Goal: Check status: Check status

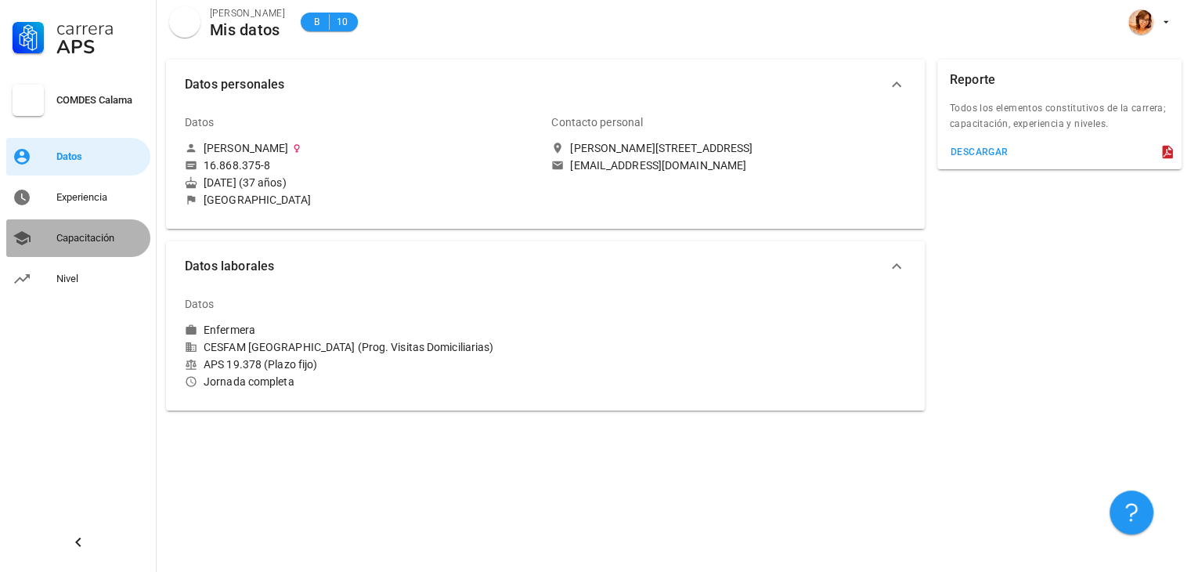
click at [86, 234] on div "Capacitación" at bounding box center [100, 238] width 88 height 13
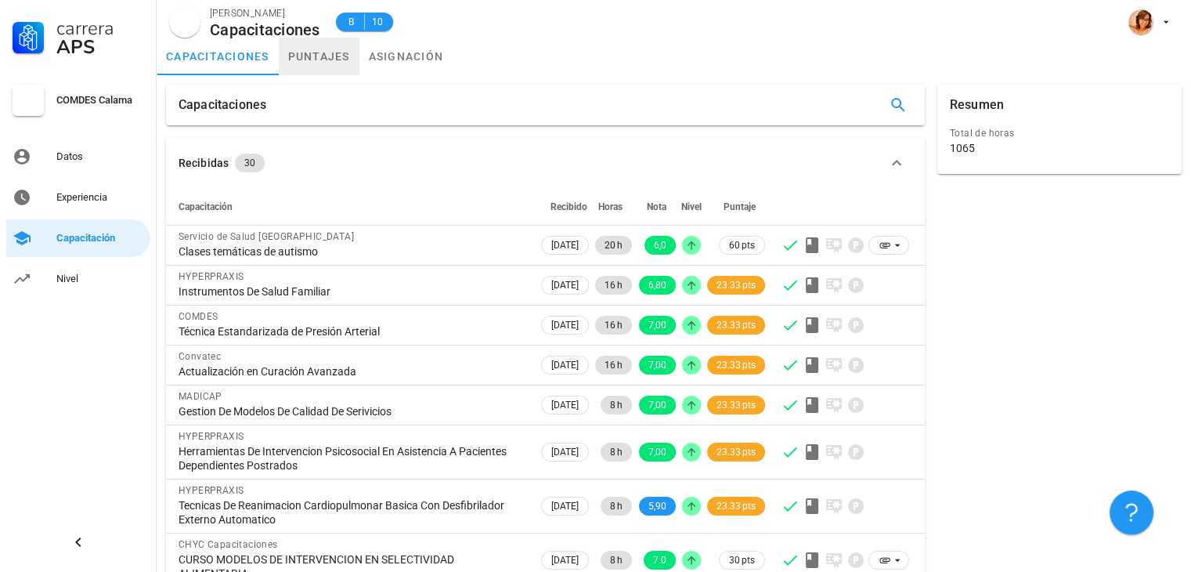
click at [334, 54] on link "puntajes" at bounding box center [319, 57] width 81 height 38
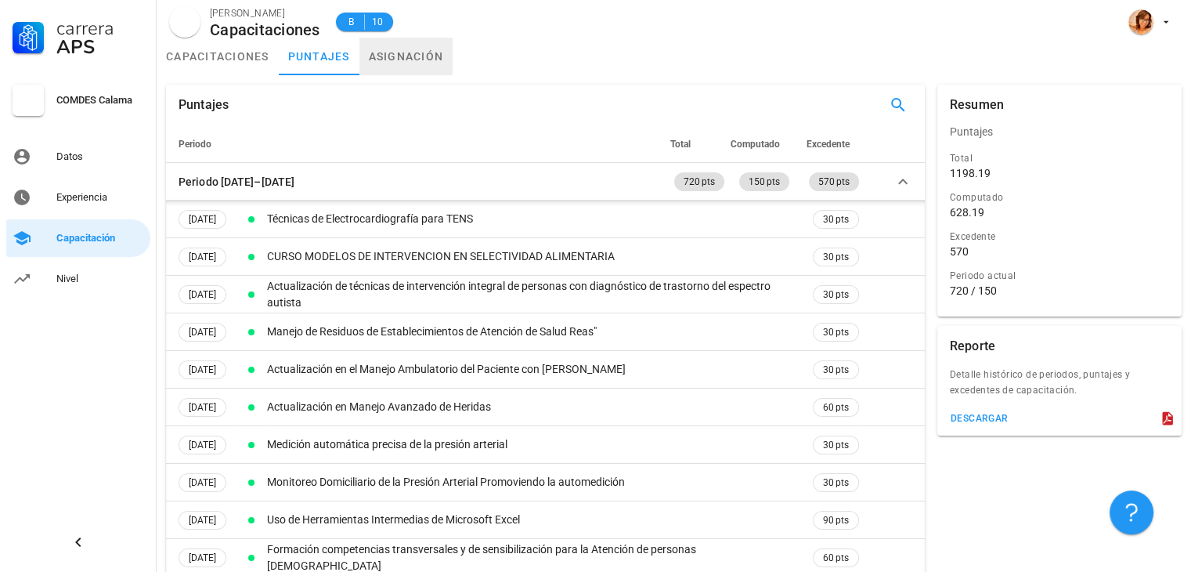
click at [424, 56] on link "asignación" at bounding box center [406, 57] width 94 height 38
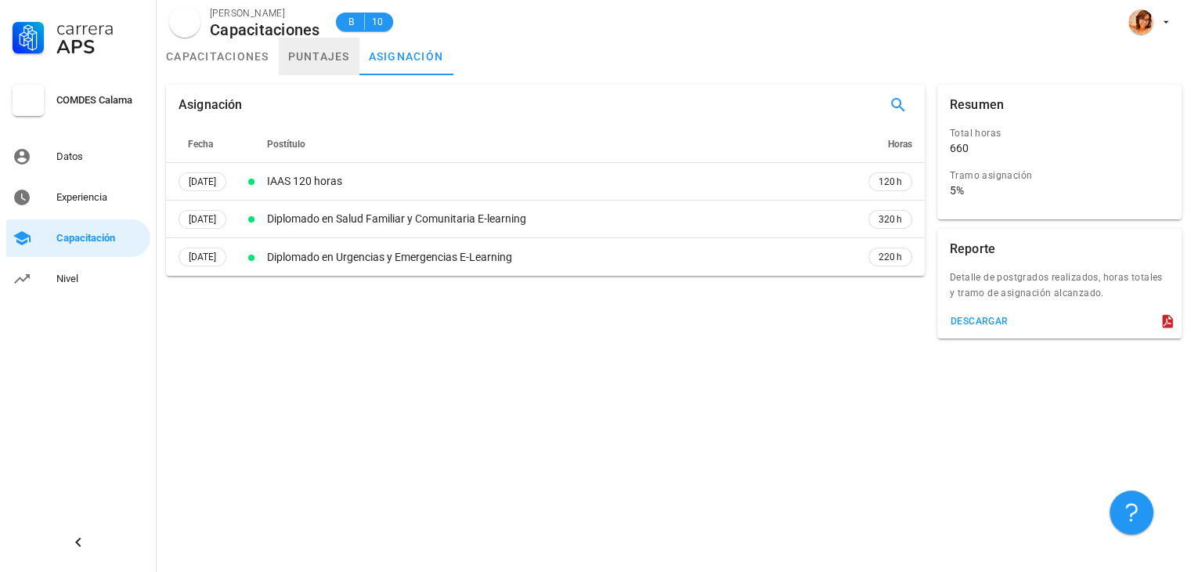
click at [326, 49] on link "puntajes" at bounding box center [319, 57] width 81 height 38
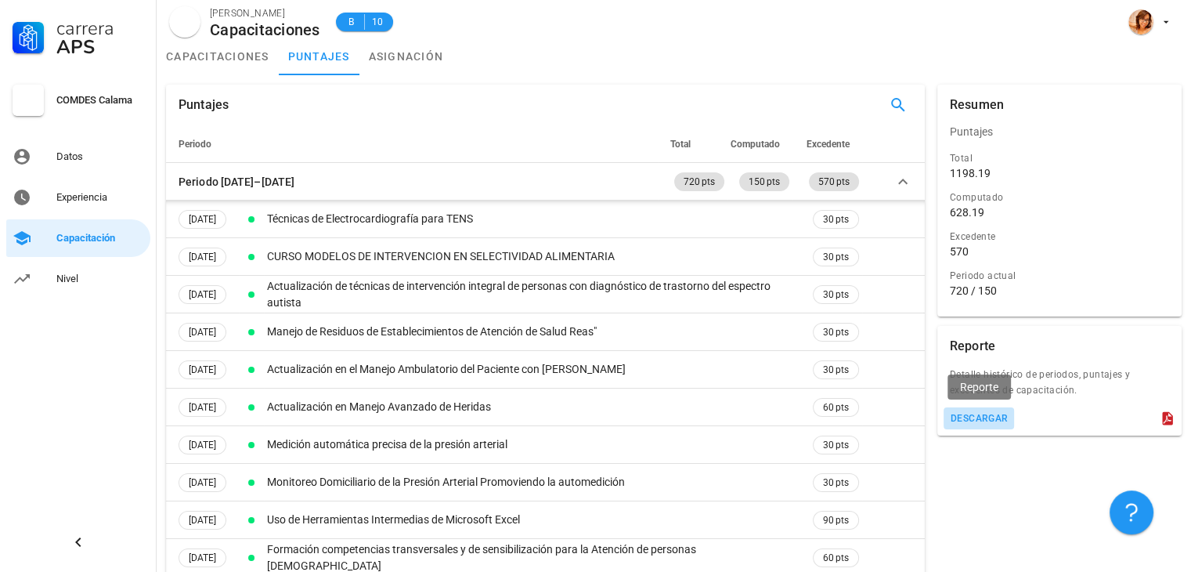
click at [987, 413] on div "descargar" at bounding box center [979, 418] width 59 height 11
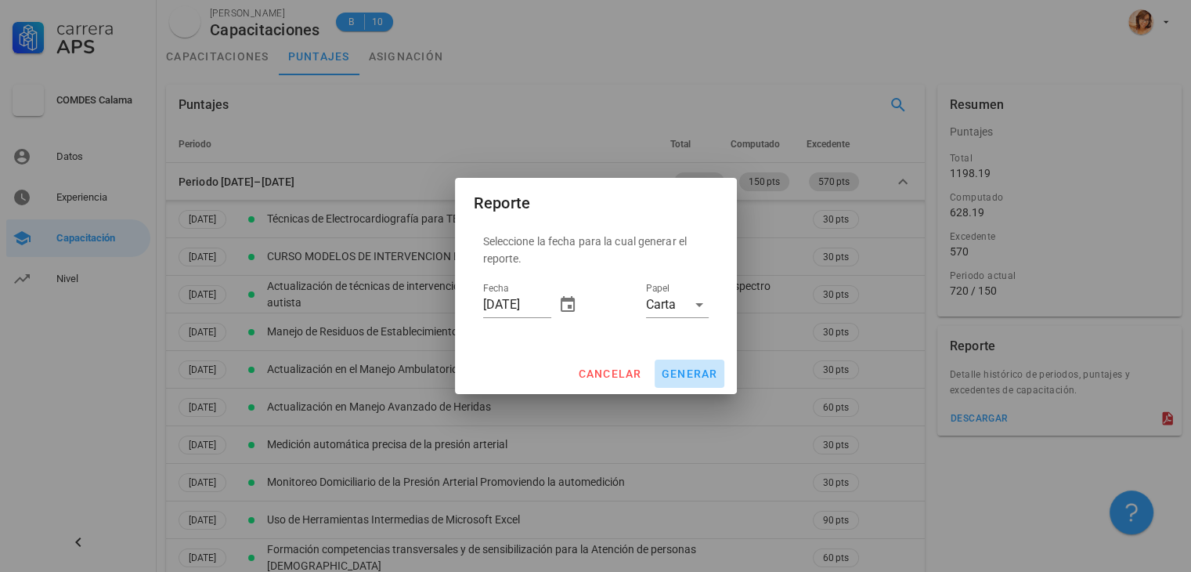
click at [708, 373] on span "generar" at bounding box center [689, 373] width 57 height 13
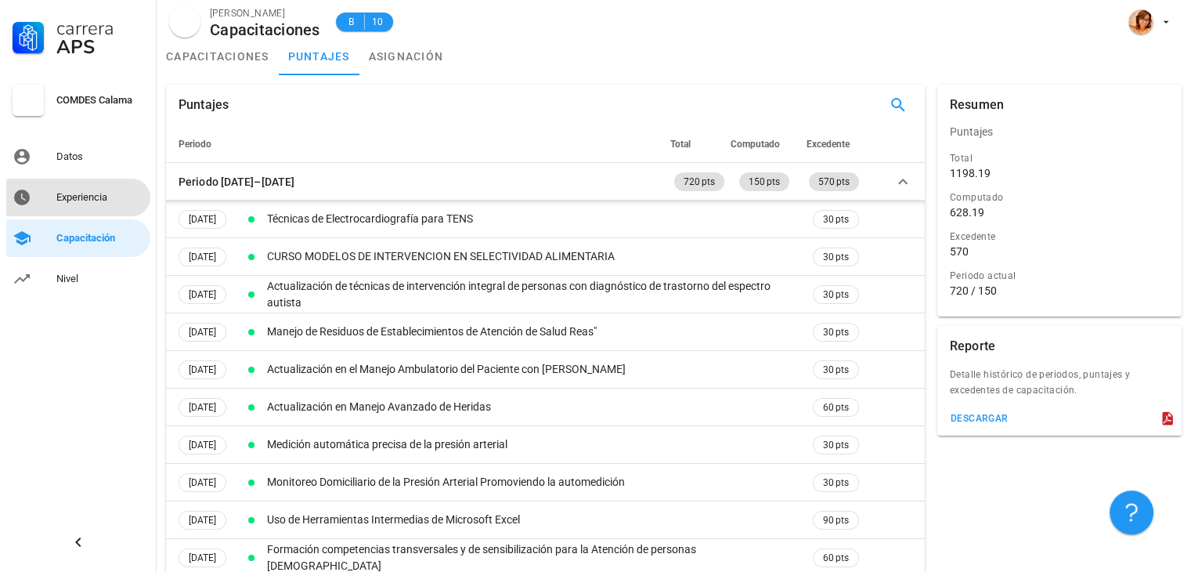
click at [69, 198] on div "Experiencia" at bounding box center [100, 197] width 88 height 13
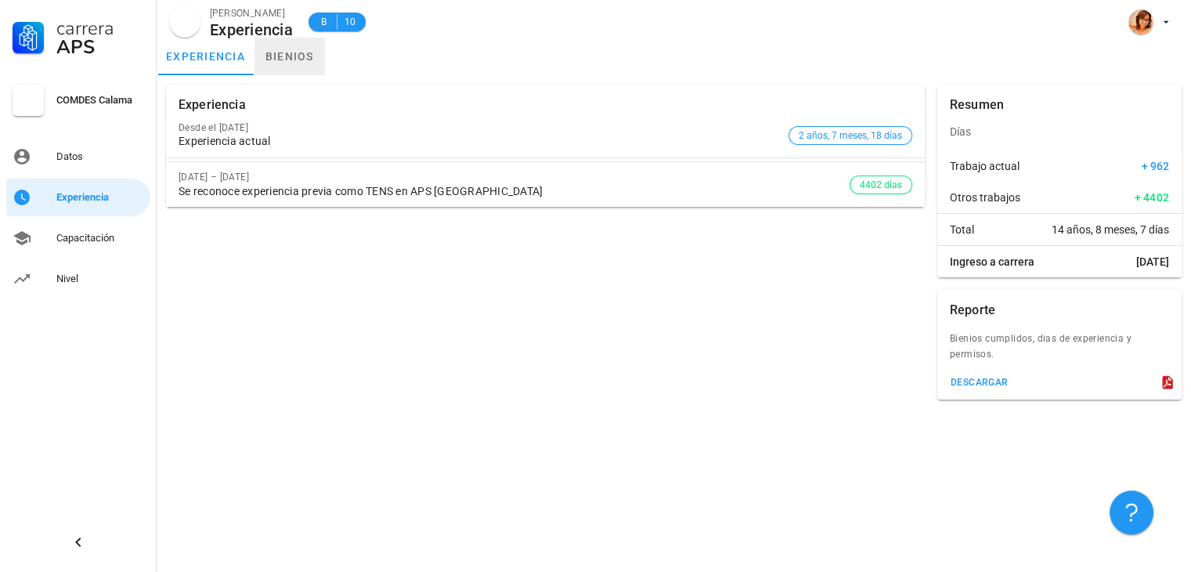
click at [283, 54] on link "bienios" at bounding box center [289, 57] width 70 height 38
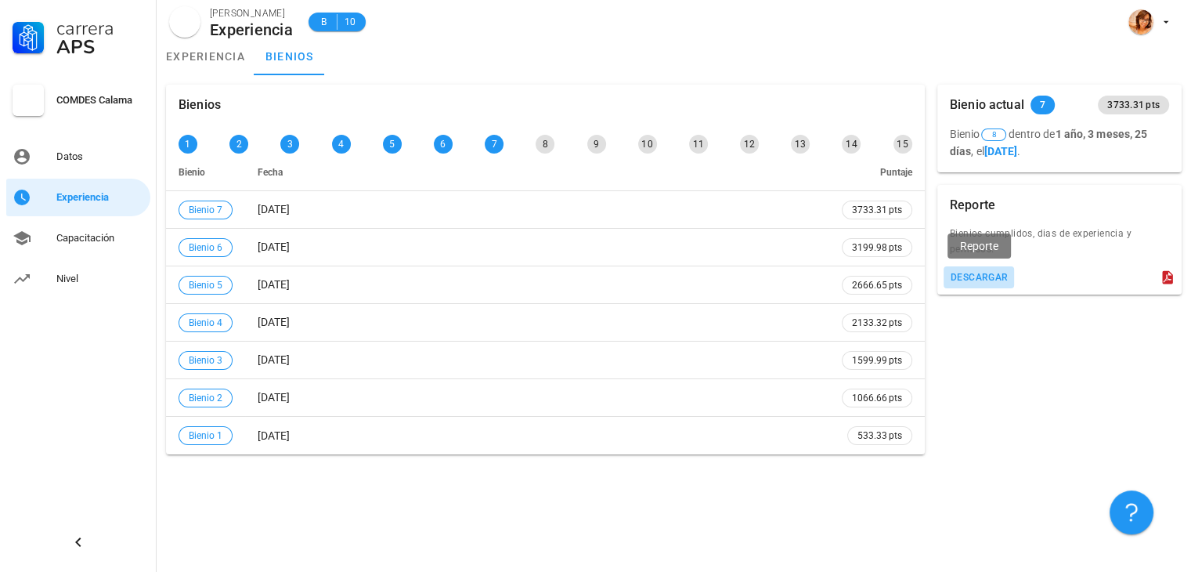
click at [999, 272] on div "descargar" at bounding box center [979, 277] width 59 height 11
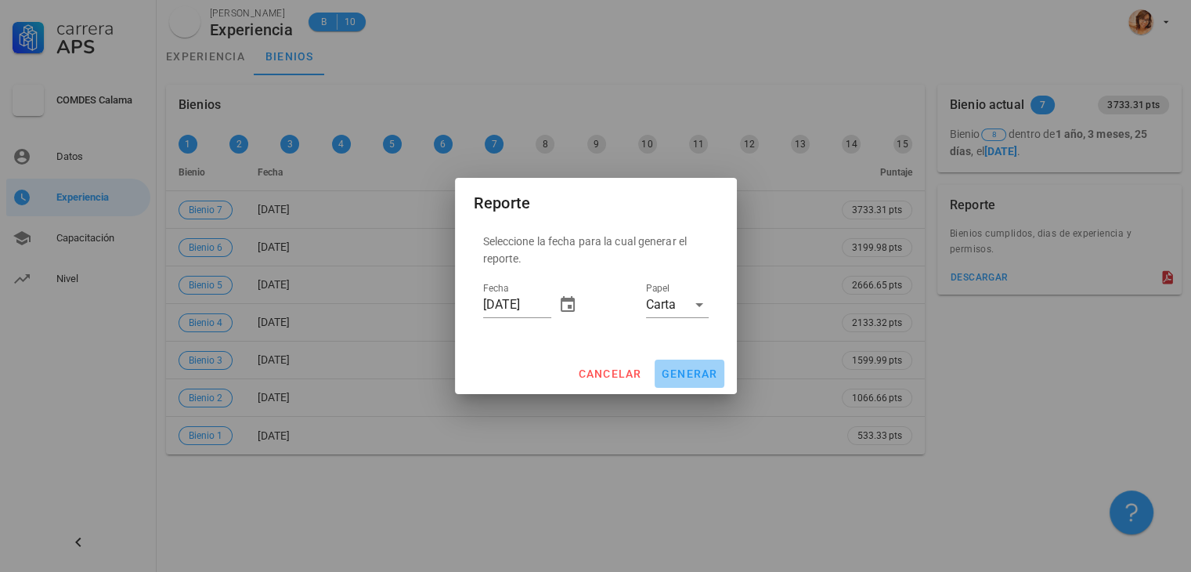
click at [697, 367] on span "generar" at bounding box center [689, 373] width 57 height 13
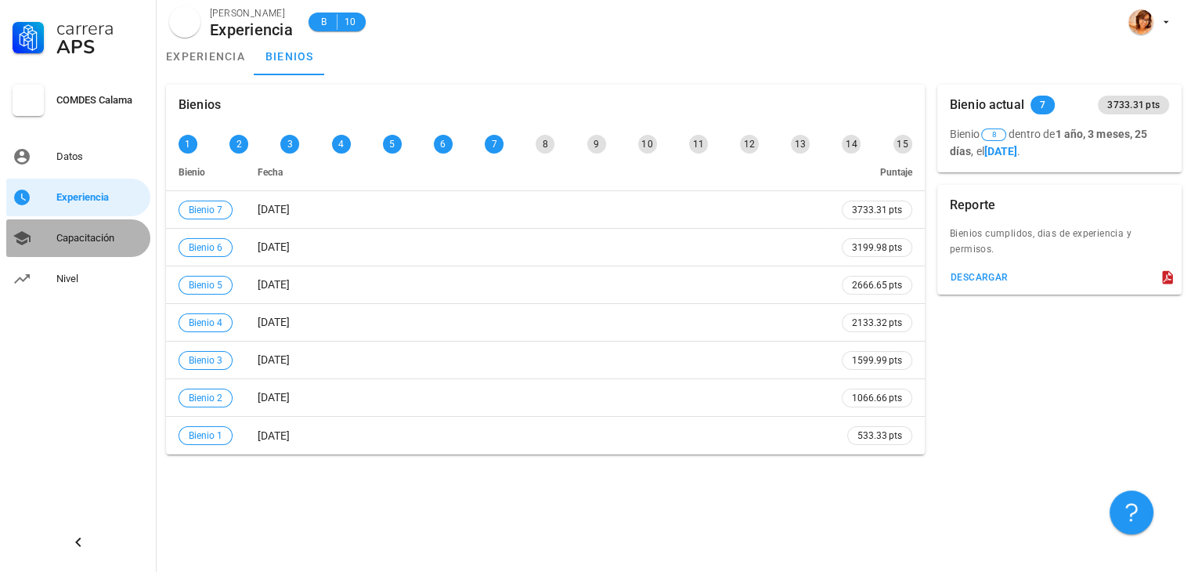
click at [91, 236] on div "Capacitación" at bounding box center [100, 238] width 88 height 13
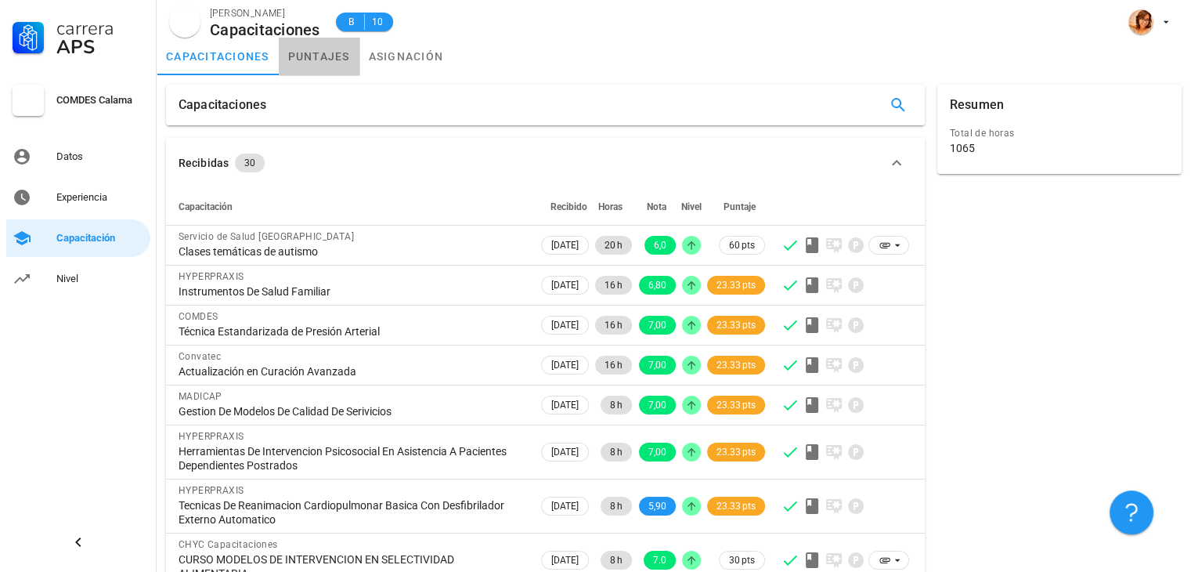
click at [332, 49] on link "puntajes" at bounding box center [319, 57] width 81 height 38
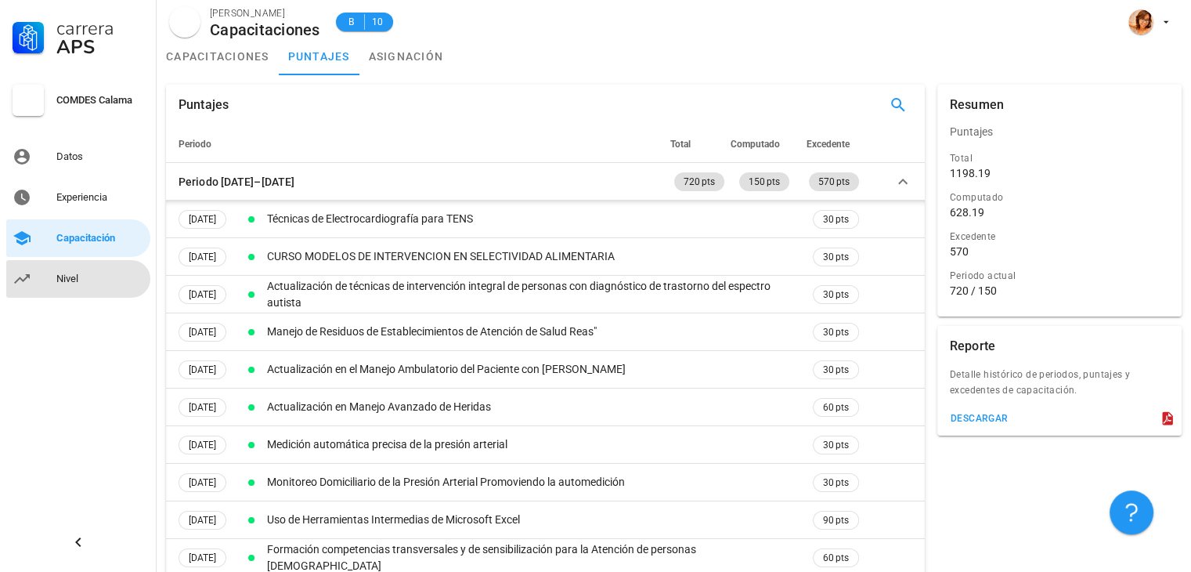
click at [95, 279] on div "Nivel" at bounding box center [100, 278] width 88 height 13
